Goal: Manage account settings

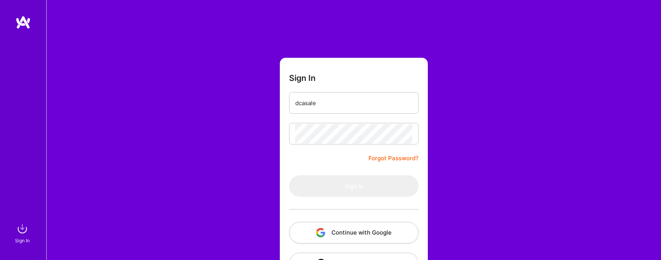
type input "[EMAIL_ADDRESS][DOMAIN_NAME]"
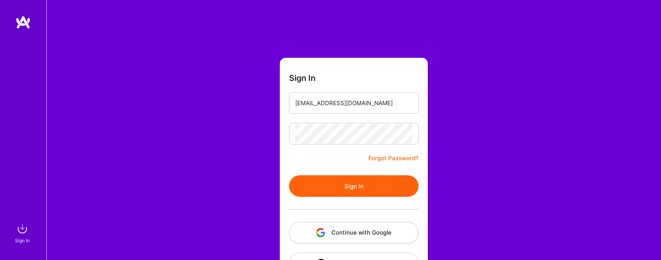
click at [344, 186] on button "Sign In" at bounding box center [353, 186] width 129 height 22
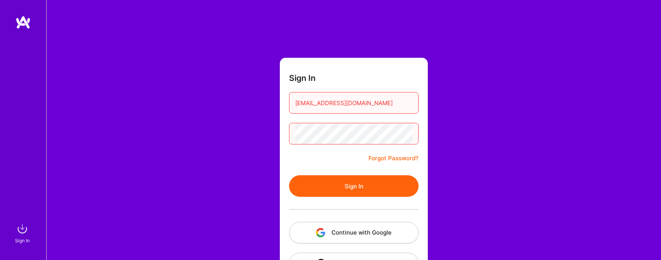
click at [359, 187] on button "Sign In" at bounding box center [353, 186] width 129 height 22
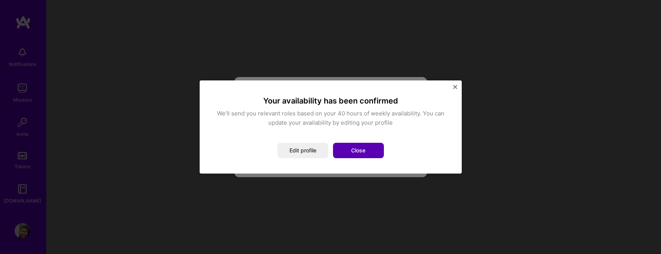
click at [365, 150] on button "Close" at bounding box center [358, 150] width 51 height 15
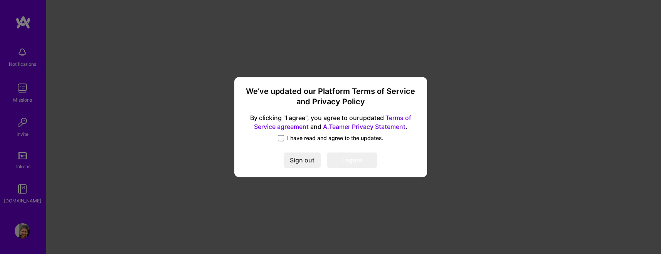
click at [283, 139] on span at bounding box center [281, 138] width 6 height 6
click at [0, 0] on input "I have read and agree to the updates." at bounding box center [0, 0] width 0 height 0
click at [354, 165] on button "I agree" at bounding box center [352, 160] width 50 height 15
